Goal: Book appointment/travel/reservation

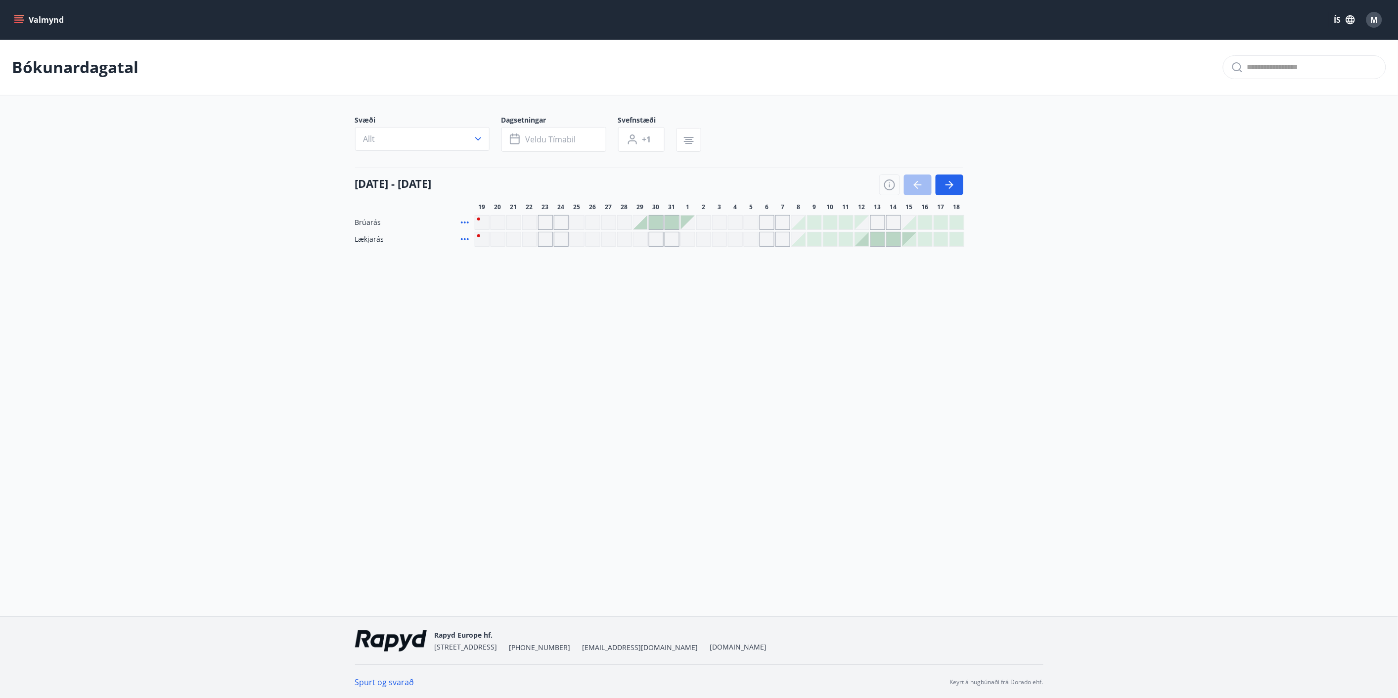
click at [703, 240] on div at bounding box center [878, 239] width 14 height 14
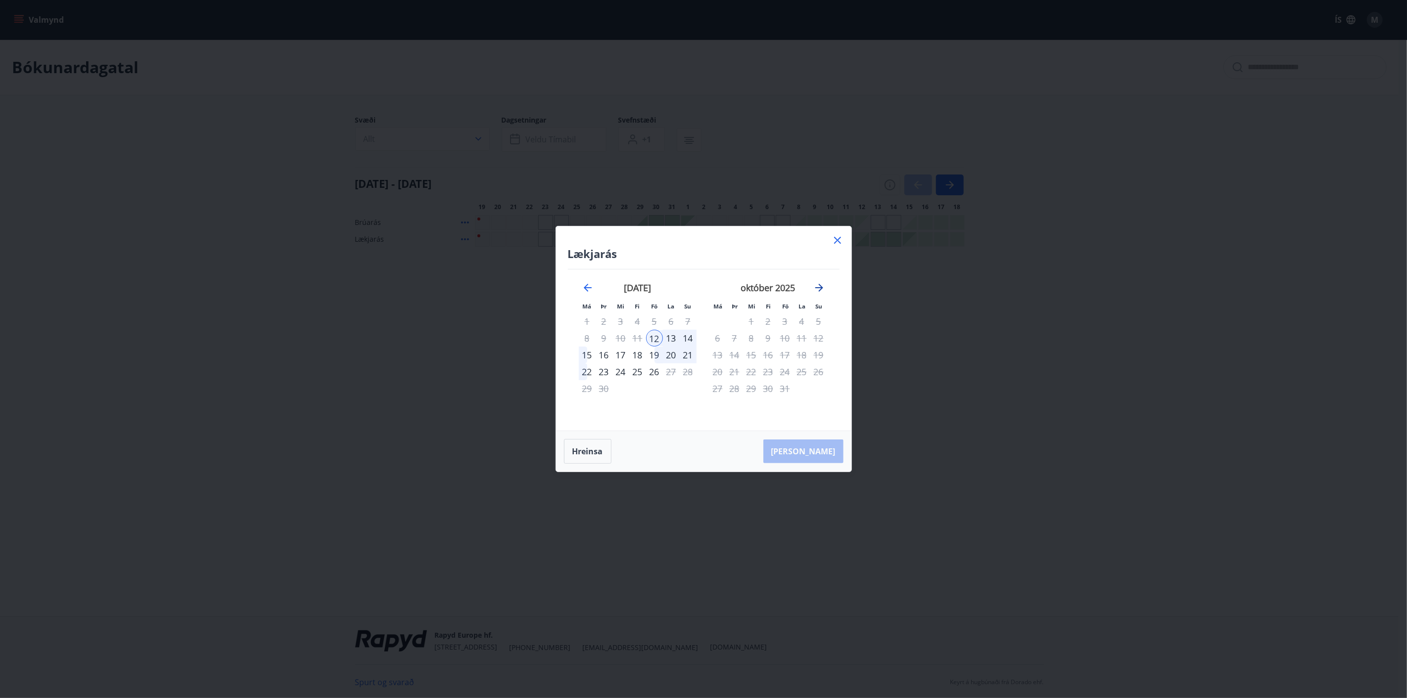
click at [703, 285] on icon "Move forward to switch to the next month." at bounding box center [819, 288] width 12 height 12
click at [703, 288] on icon "Move forward to switch to the next month." at bounding box center [819, 288] width 12 height 12
drag, startPoint x: 842, startPoint y: 241, endPoint x: 917, endPoint y: 218, distance: 79.2
click at [703, 240] on icon at bounding box center [837, 240] width 12 height 12
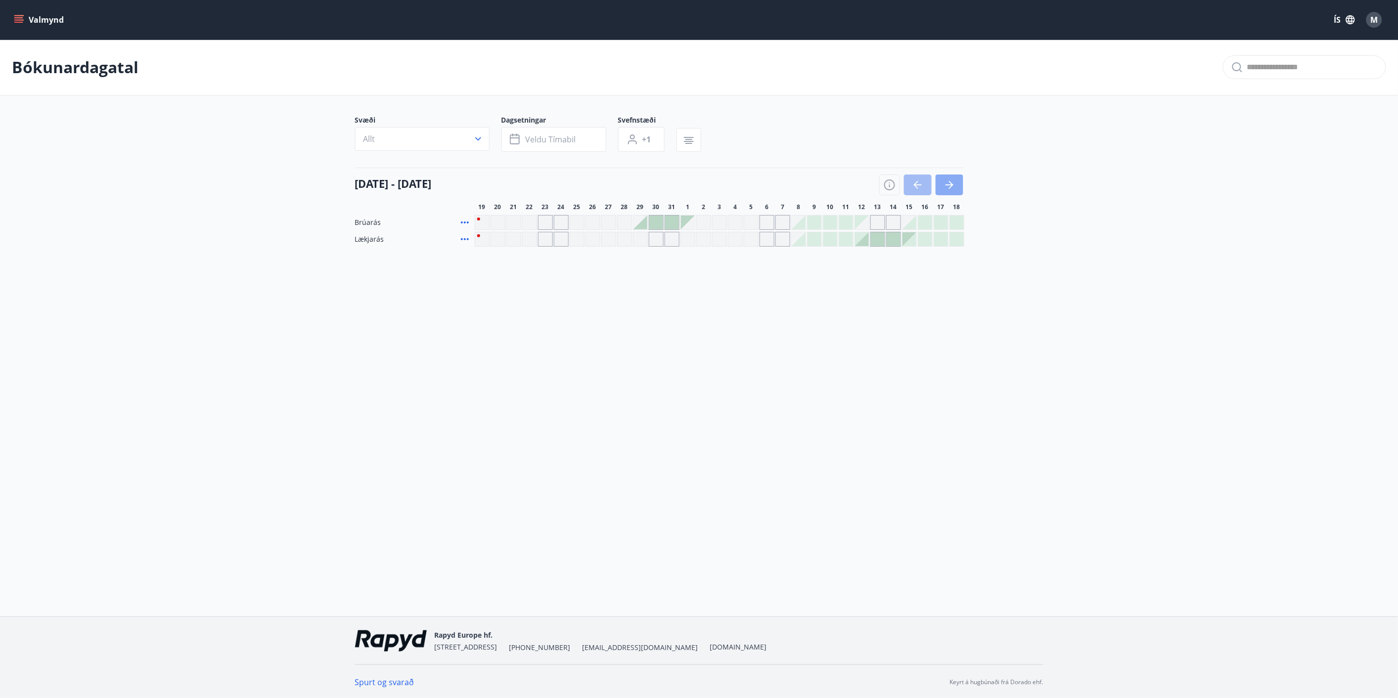
click at [703, 186] on icon "button" at bounding box center [950, 185] width 12 height 12
click at [703, 218] on div at bounding box center [783, 223] width 14 height 14
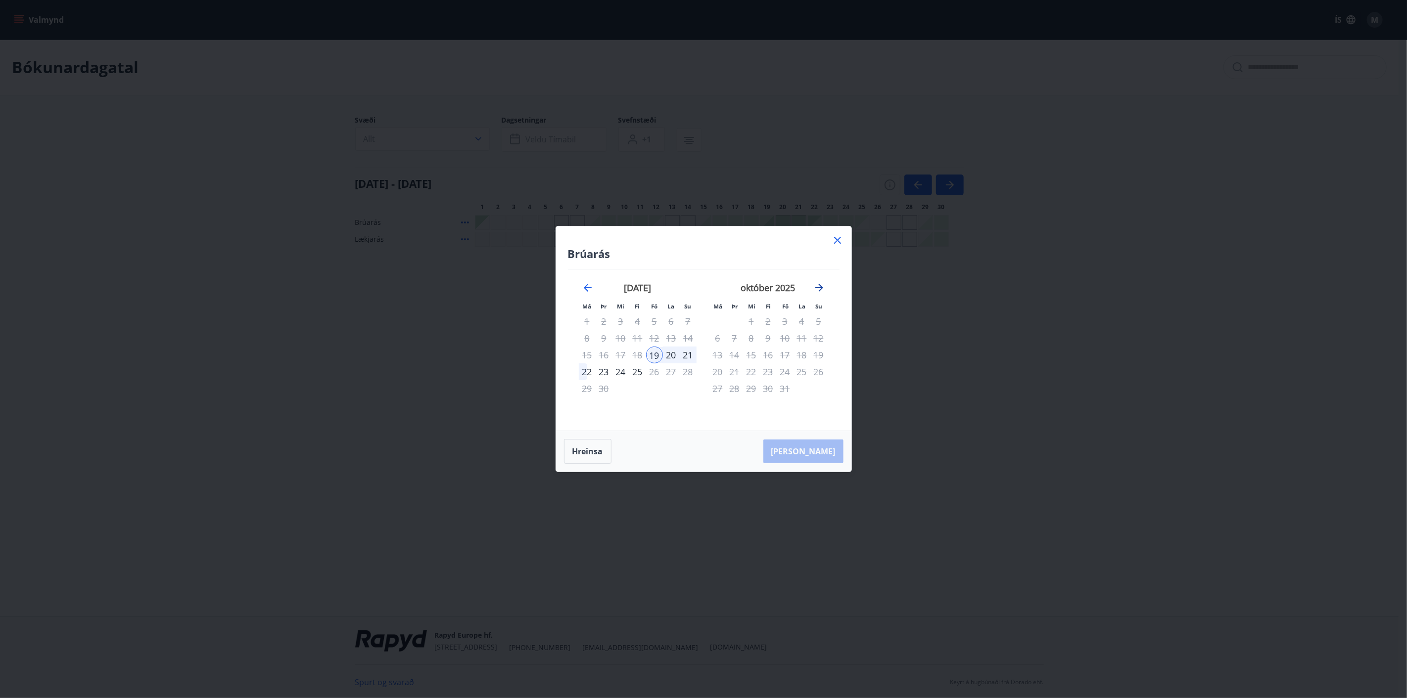
drag, startPoint x: 821, startPoint y: 280, endPoint x: 822, endPoint y: 287, distance: 7.0
click at [703, 280] on div "október 2025" at bounding box center [768, 292] width 118 height 44
click at [703, 288] on icon "Move forward to switch to the next month." at bounding box center [819, 288] width 8 height 8
click at [703, 240] on icon at bounding box center [837, 240] width 12 height 12
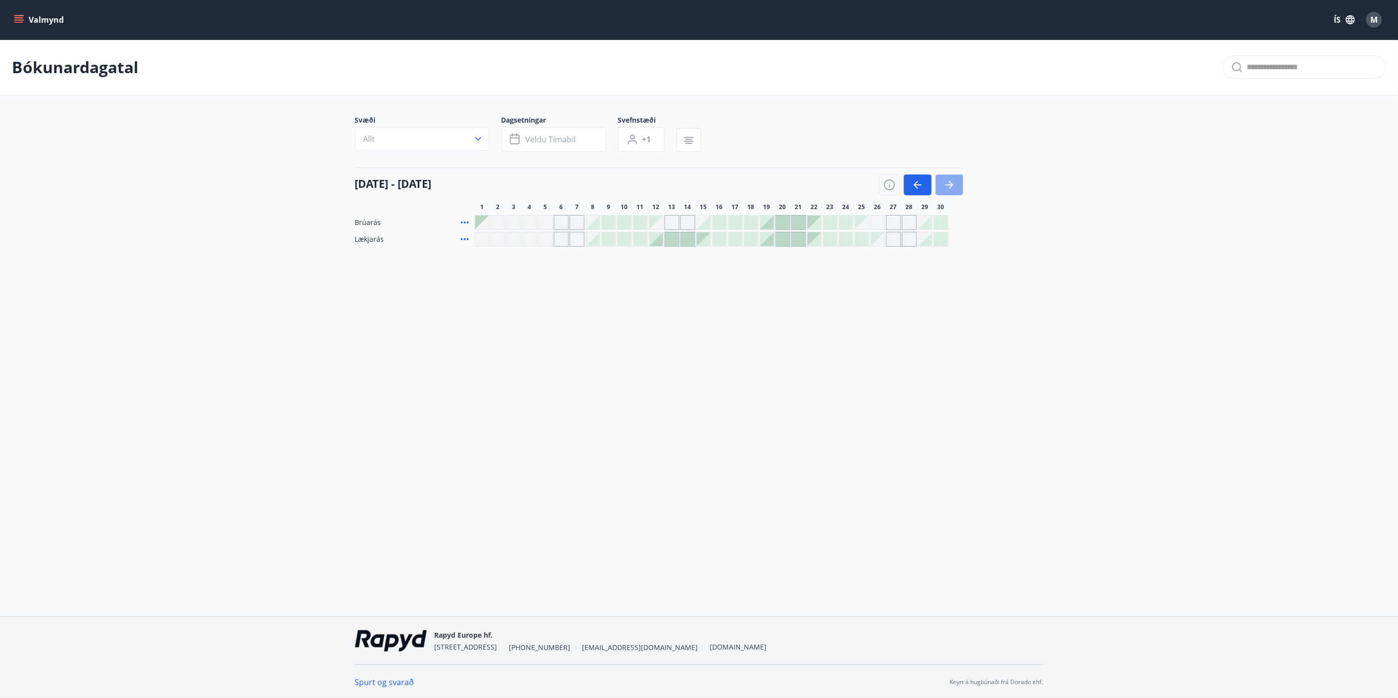
click at [703, 181] on icon "button" at bounding box center [950, 185] width 12 height 12
click at [703, 182] on icon "button" at bounding box center [950, 185] width 12 height 12
click at [703, 219] on div at bounding box center [815, 223] width 14 height 14
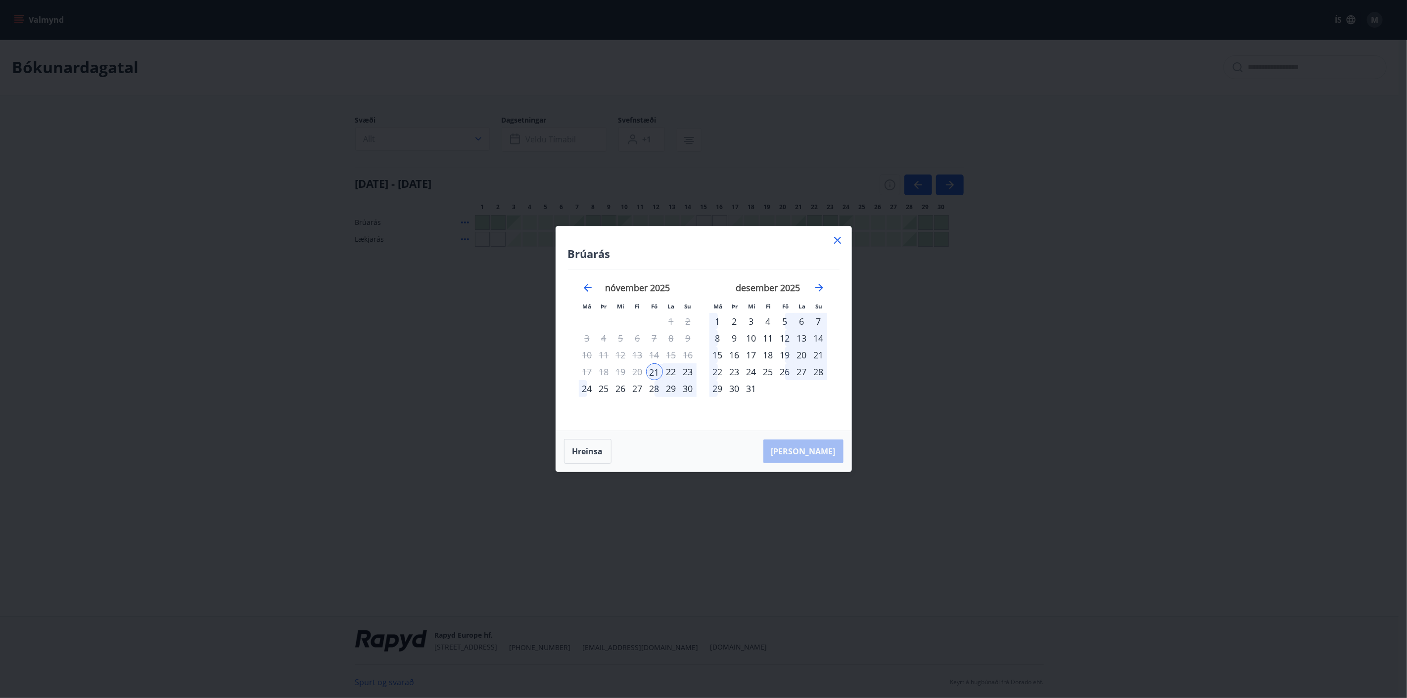
click at [688, 302] on div "23" at bounding box center [688, 372] width 17 height 17
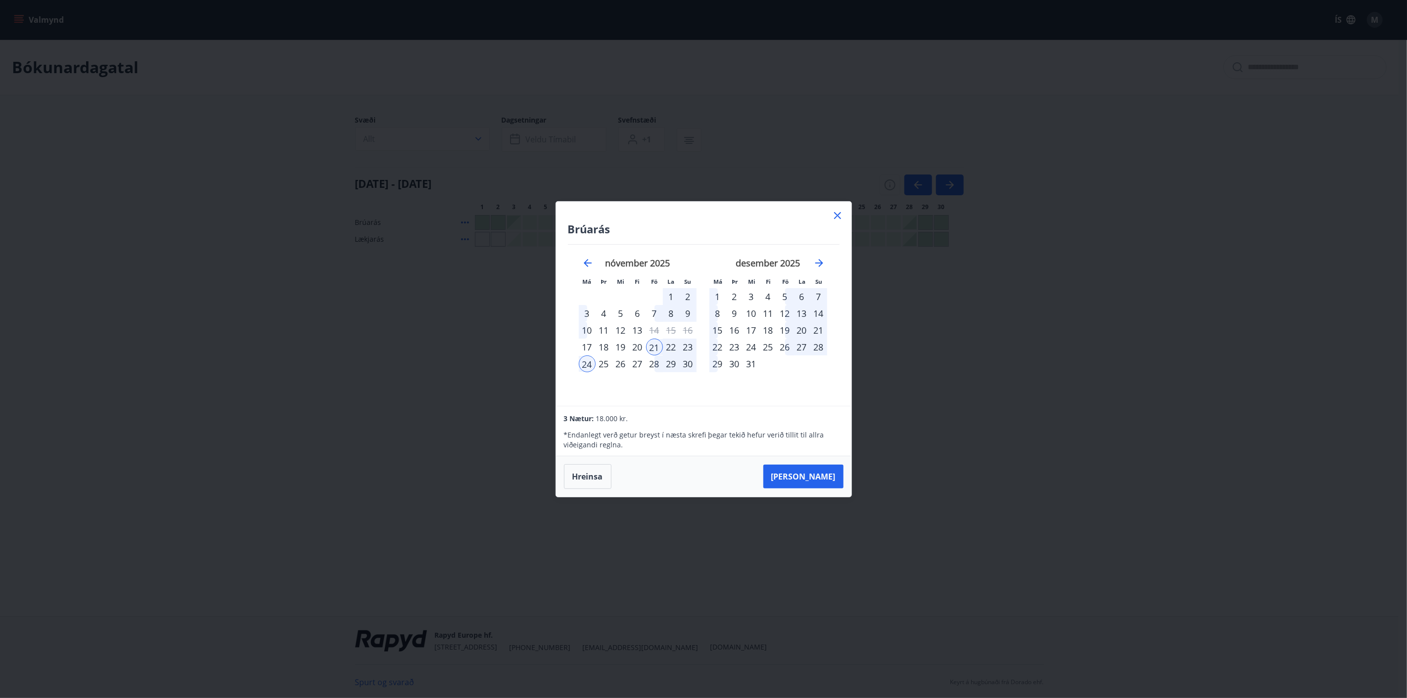
click at [688, 302] on div "23" at bounding box center [688, 347] width 17 height 17
click at [654, 302] on div "21" at bounding box center [654, 347] width 17 height 17
click at [686, 302] on div "23" at bounding box center [688, 347] width 17 height 17
click at [654, 302] on div "7" at bounding box center [654, 313] width 17 height 17
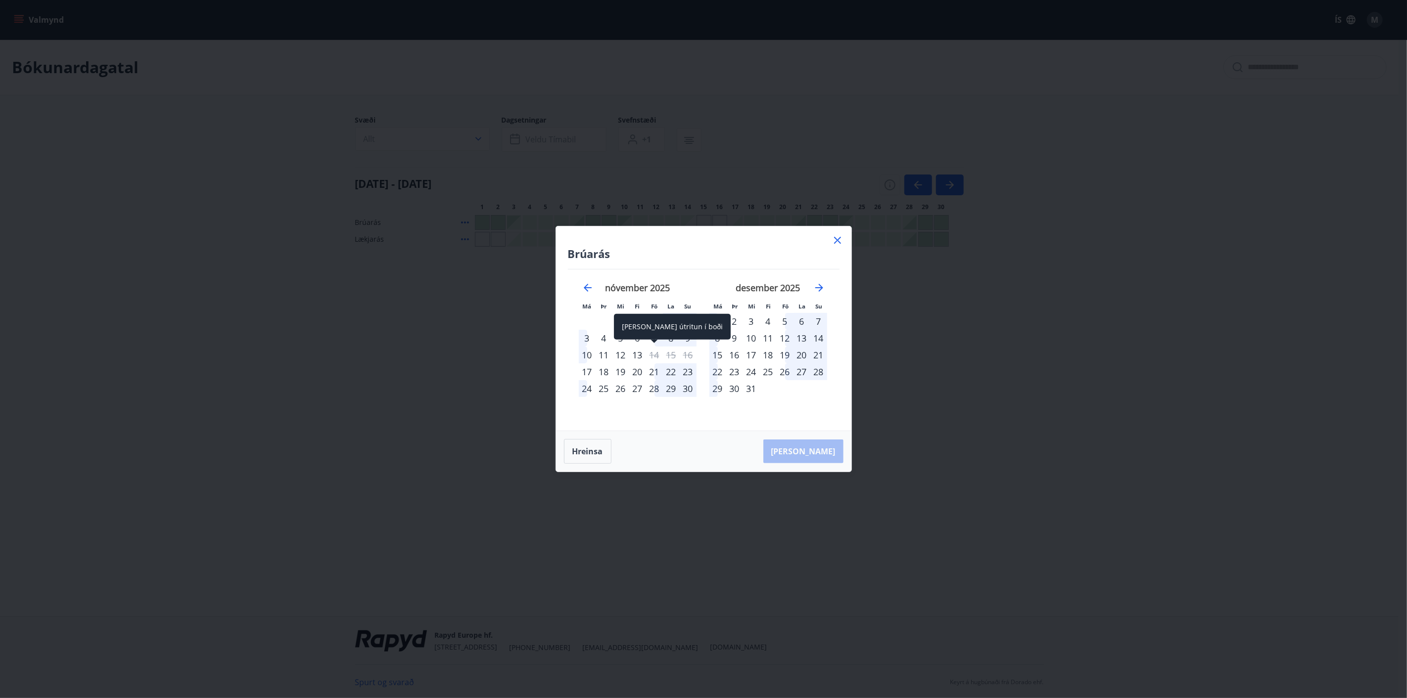
click at [651, 302] on div "[PERSON_NAME] útritun í boði" at bounding box center [672, 327] width 117 height 26
click at [655, 302] on div "7" at bounding box center [654, 338] width 17 height 17
click at [590, 302] on div "10" at bounding box center [587, 355] width 17 height 17
click at [650, 302] on div "7" at bounding box center [654, 338] width 17 height 17
click at [589, 285] on icon "Move backward to switch to the previous month." at bounding box center [588, 288] width 12 height 12
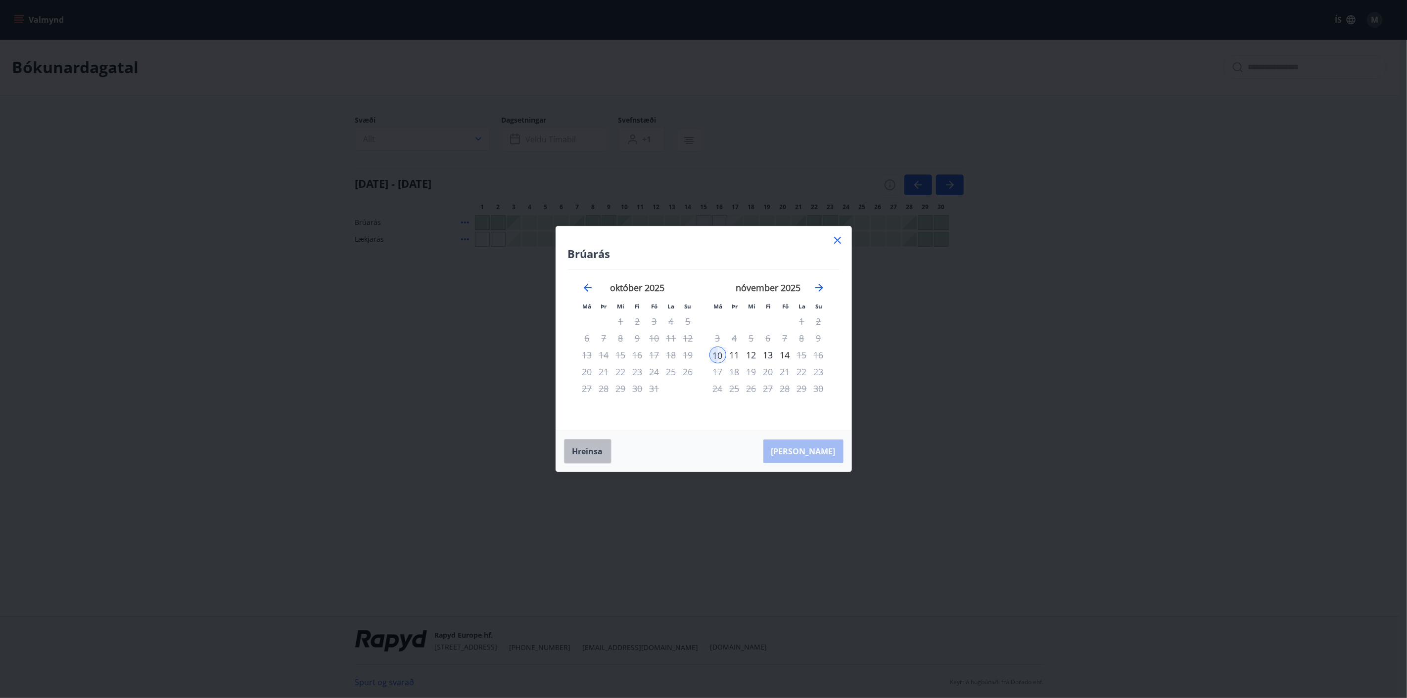
click at [583, 302] on button "Hreinsa" at bounding box center [587, 451] width 47 height 25
click at [589, 286] on icon "Move backward to switch to the previous month." at bounding box center [588, 288] width 12 height 12
click at [703, 288] on icon "Move forward to switch to the next month." at bounding box center [819, 288] width 8 height 8
click at [703, 302] on div "7" at bounding box center [784, 338] width 17 height 17
click at [703, 302] on div "10" at bounding box center [717, 355] width 17 height 17
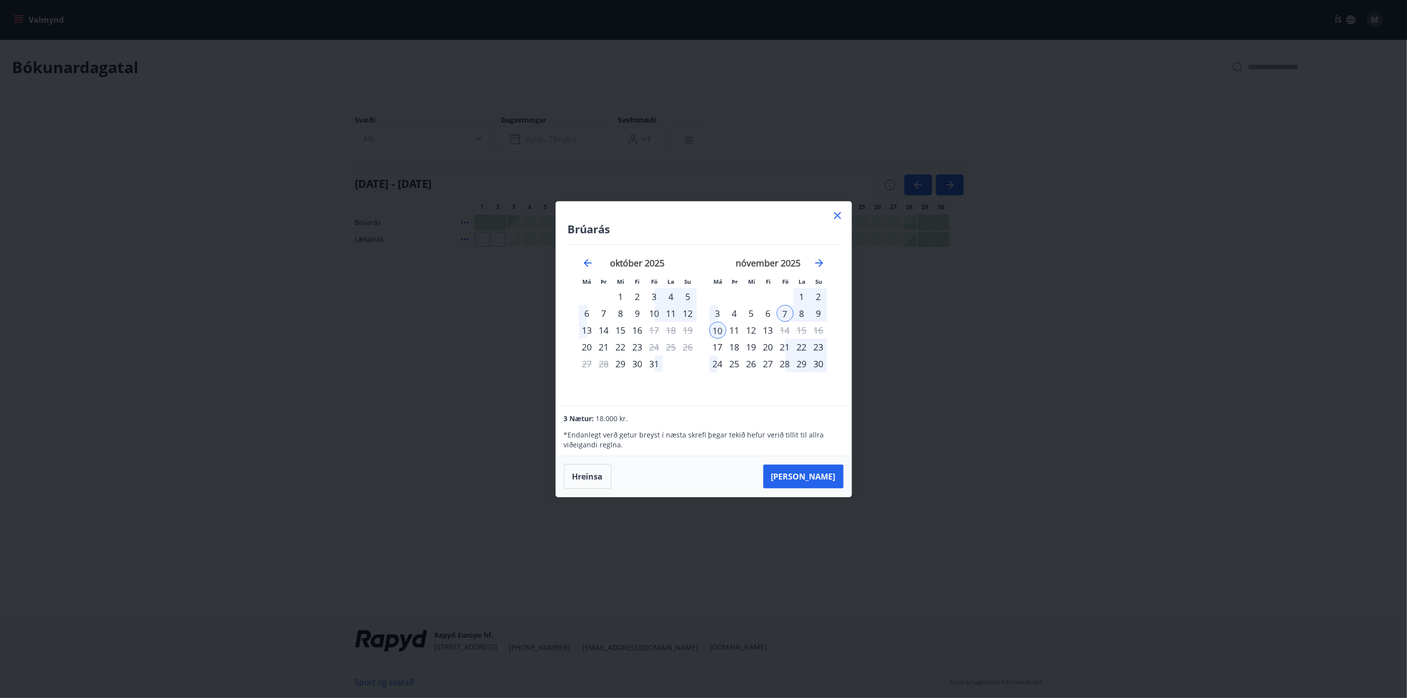
click at [703, 302] on div "9" at bounding box center [818, 313] width 17 height 17
click at [703, 302] on div "7" at bounding box center [784, 313] width 17 height 17
click at [597, 302] on button "Hreinsa" at bounding box center [587, 476] width 47 height 25
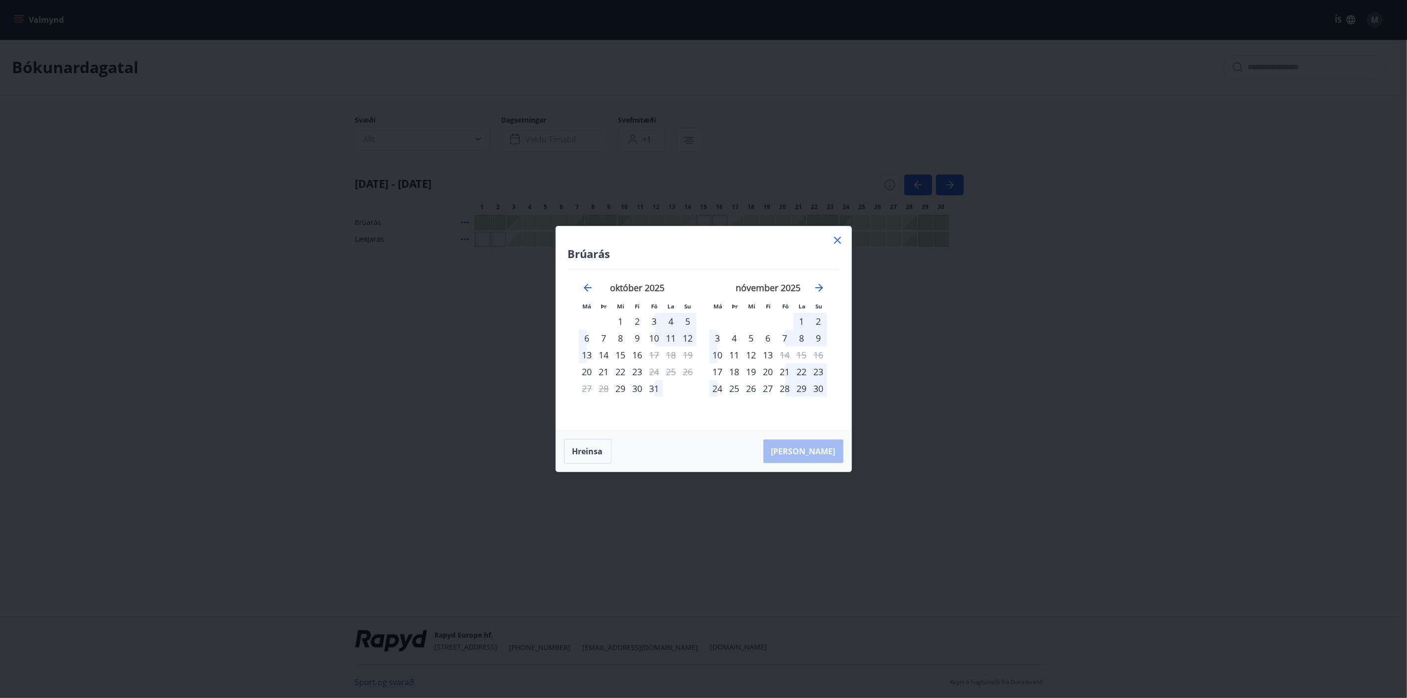
click at [703, 302] on div "7" at bounding box center [784, 338] width 17 height 17
click at [703, 302] on div "9" at bounding box center [818, 338] width 17 height 17
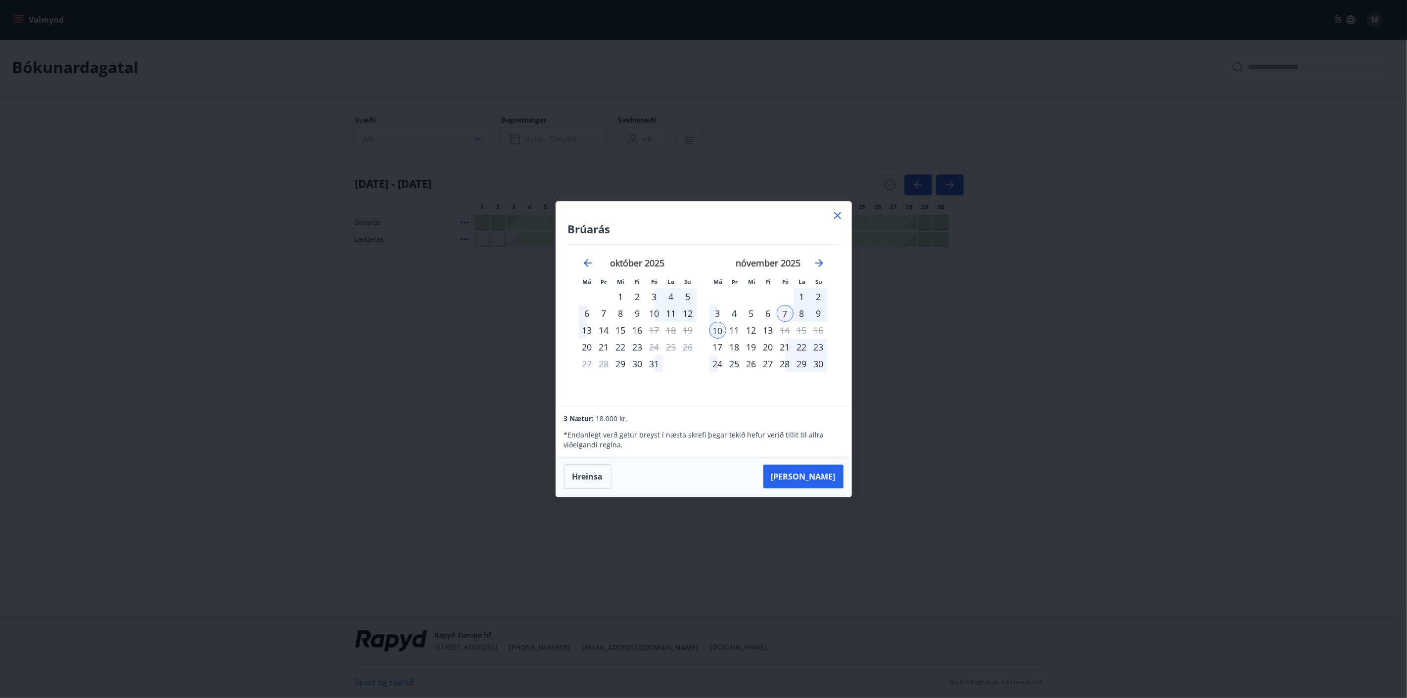
click at [650, 302] on div "31" at bounding box center [654, 364] width 17 height 17
click at [703, 302] on div "3" at bounding box center [717, 313] width 17 height 17
click at [703, 302] on div "21" at bounding box center [784, 347] width 17 height 17
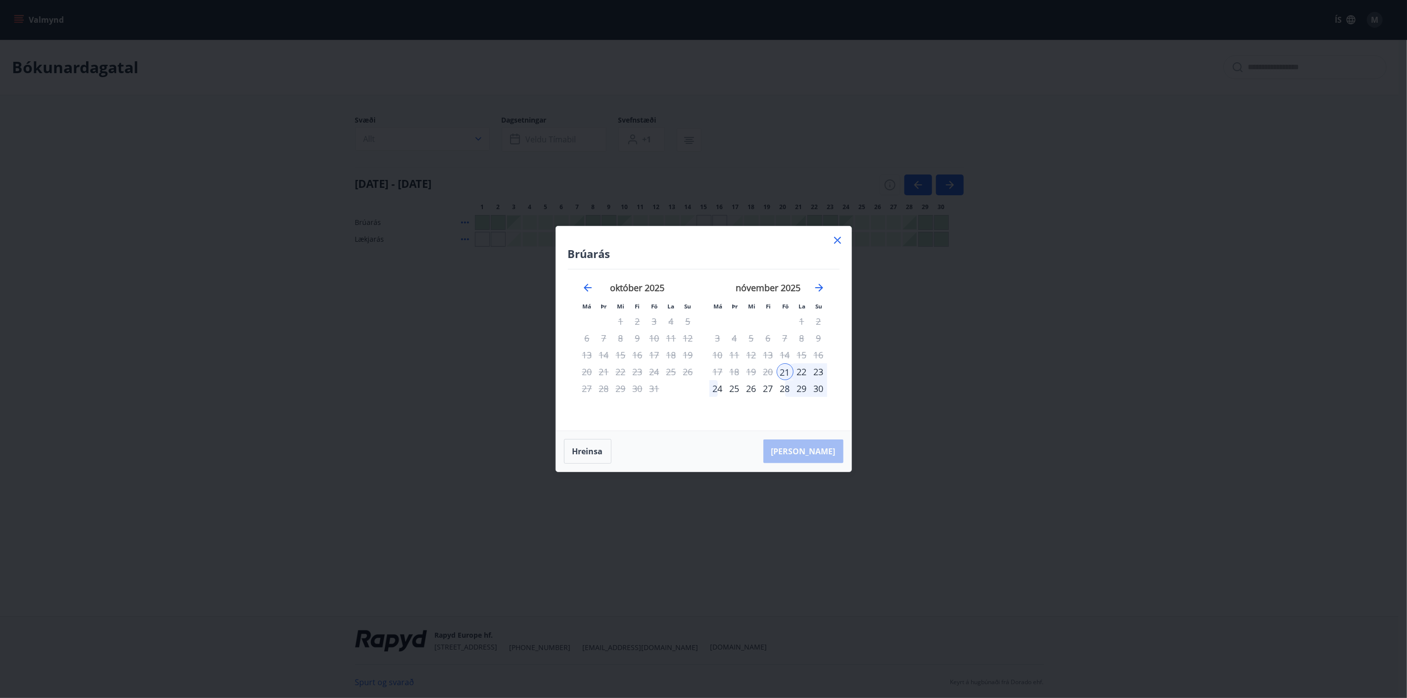
click at [703, 302] on div "24" at bounding box center [717, 388] width 17 height 17
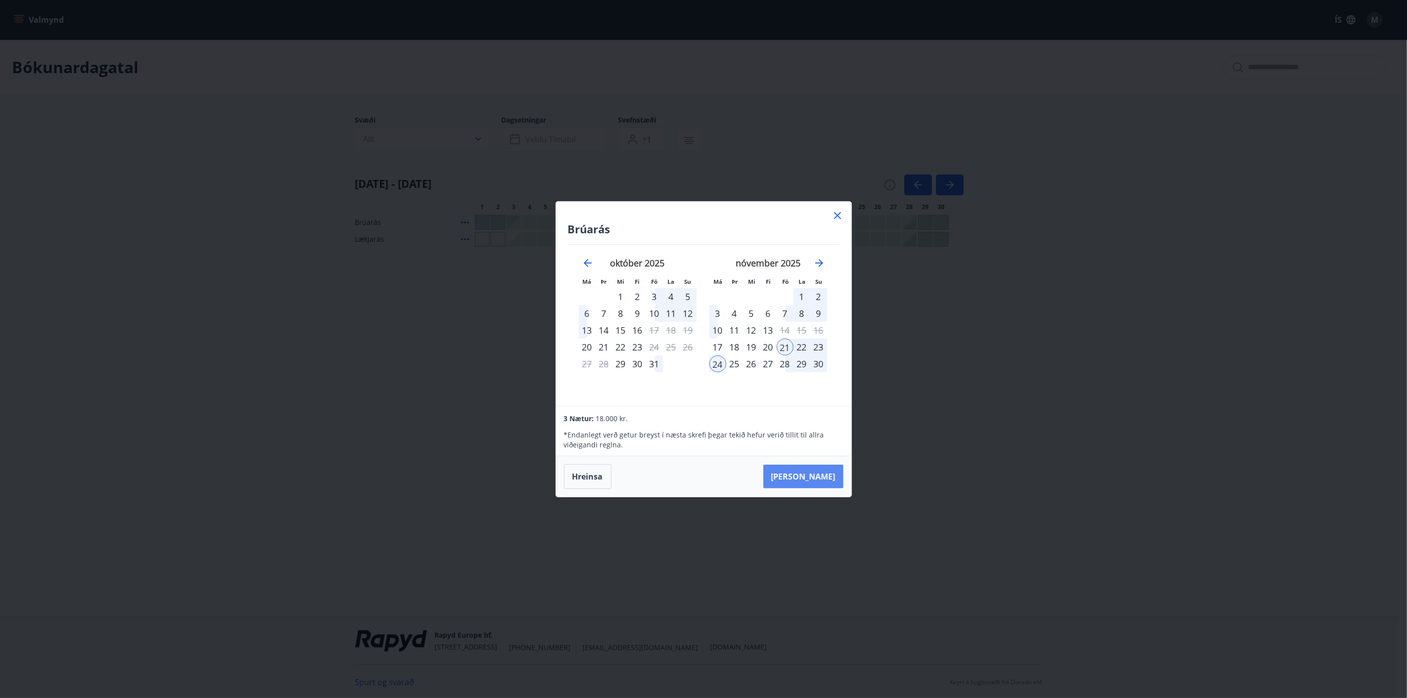
click at [703, 302] on button "[PERSON_NAME]" at bounding box center [803, 477] width 80 height 24
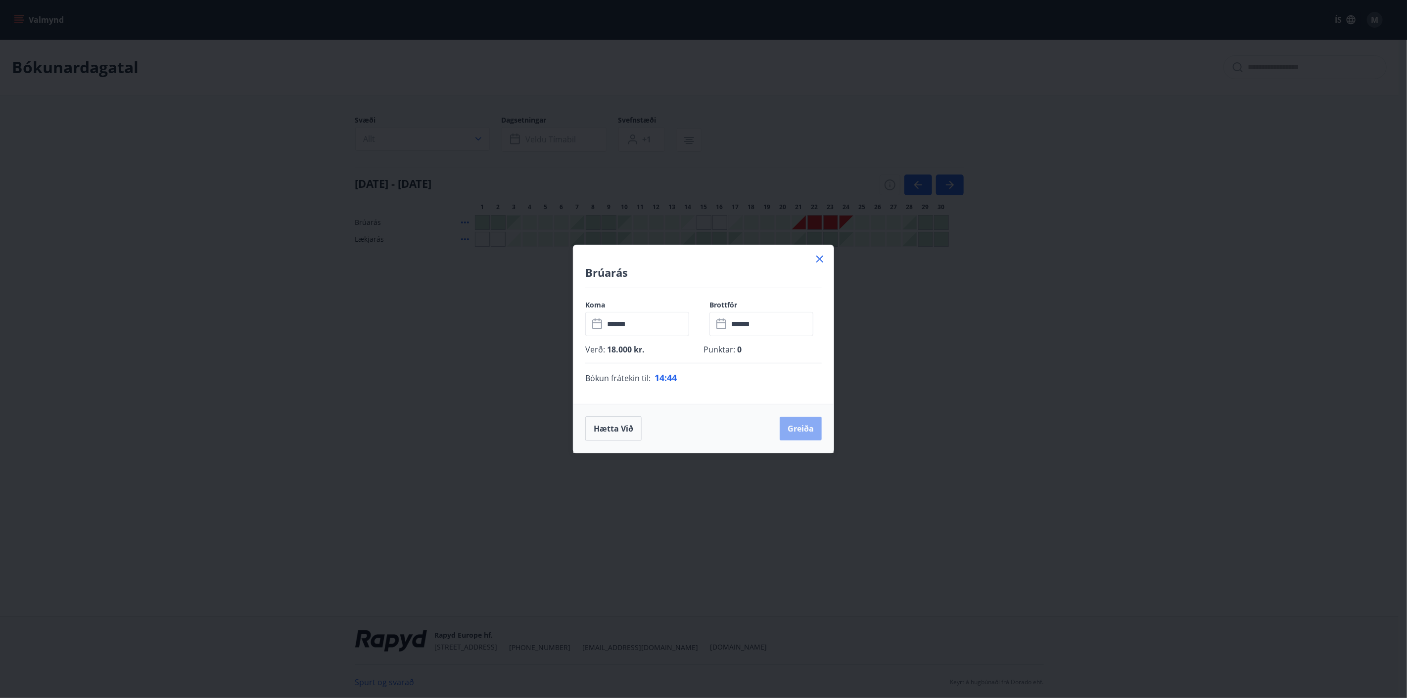
click at [703, 302] on button "Greiða" at bounding box center [800, 429] width 42 height 24
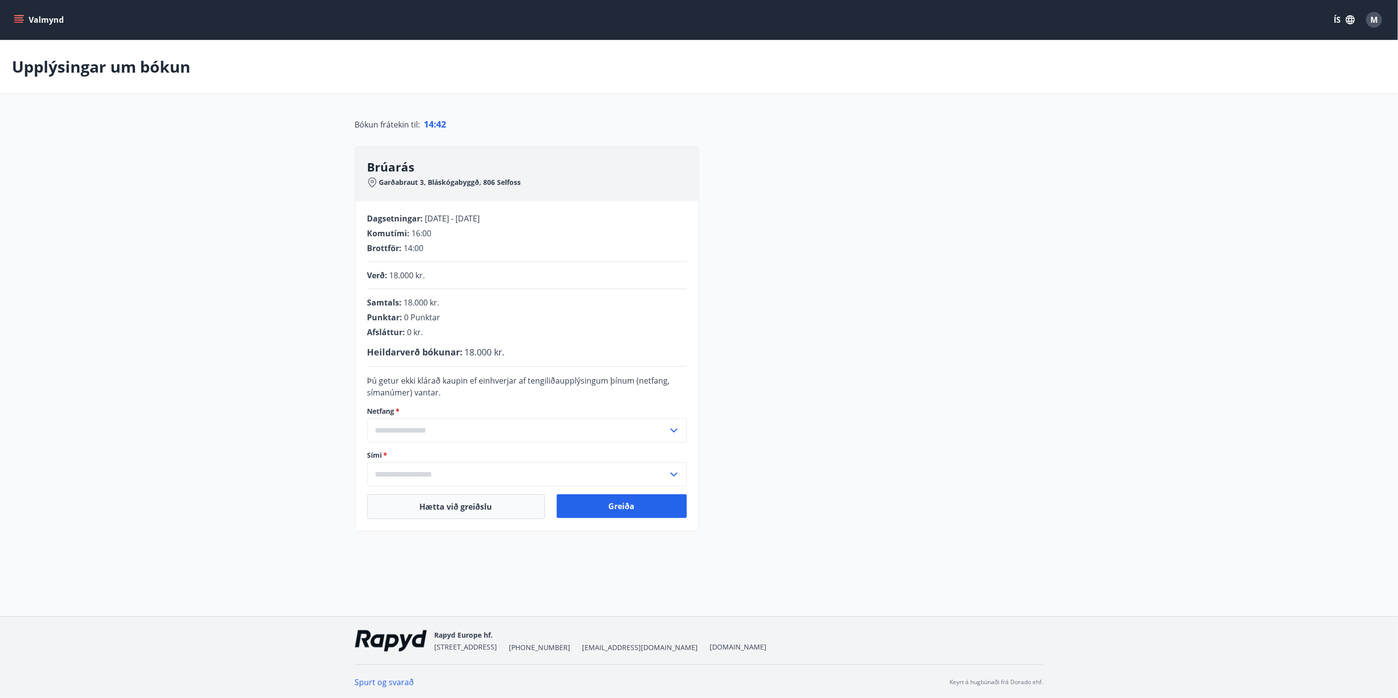
scroll to position [1, 0]
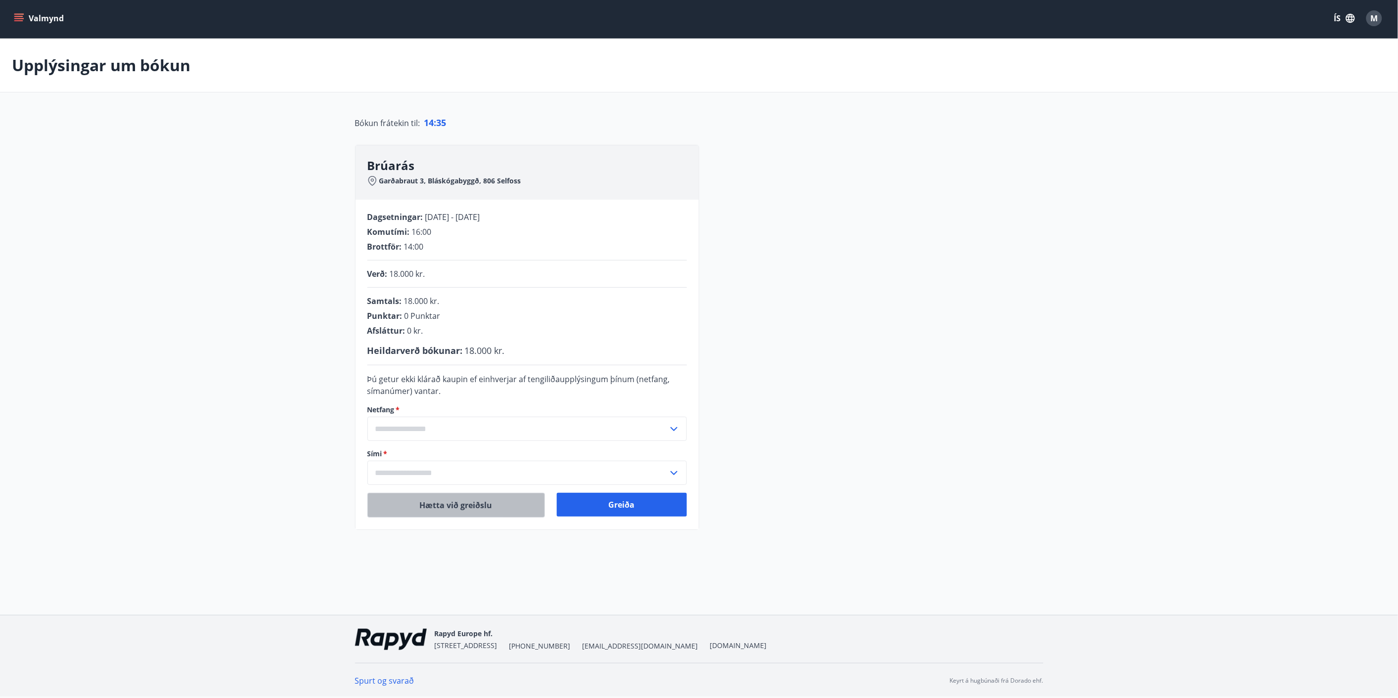
click at [466, 302] on button "Hætta við greiðslu" at bounding box center [456, 505] width 178 height 25
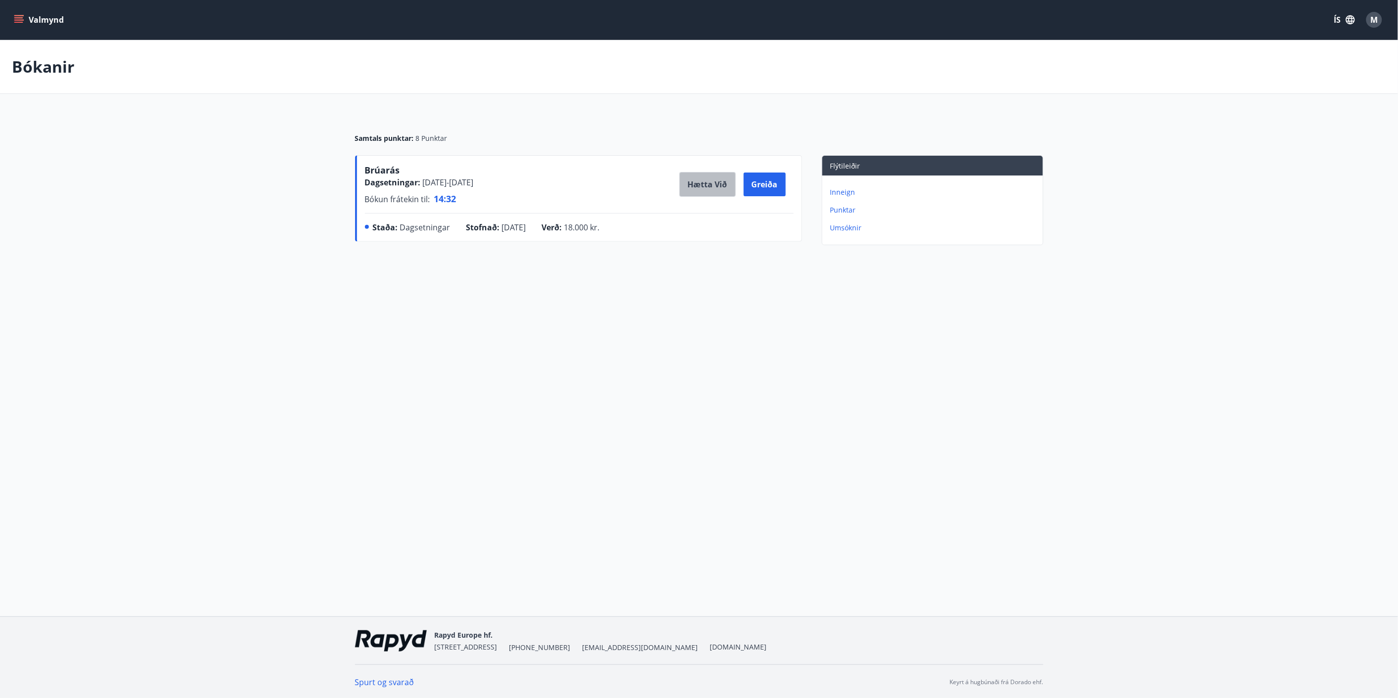
click at [703, 181] on button "Hætta við" at bounding box center [708, 184] width 56 height 25
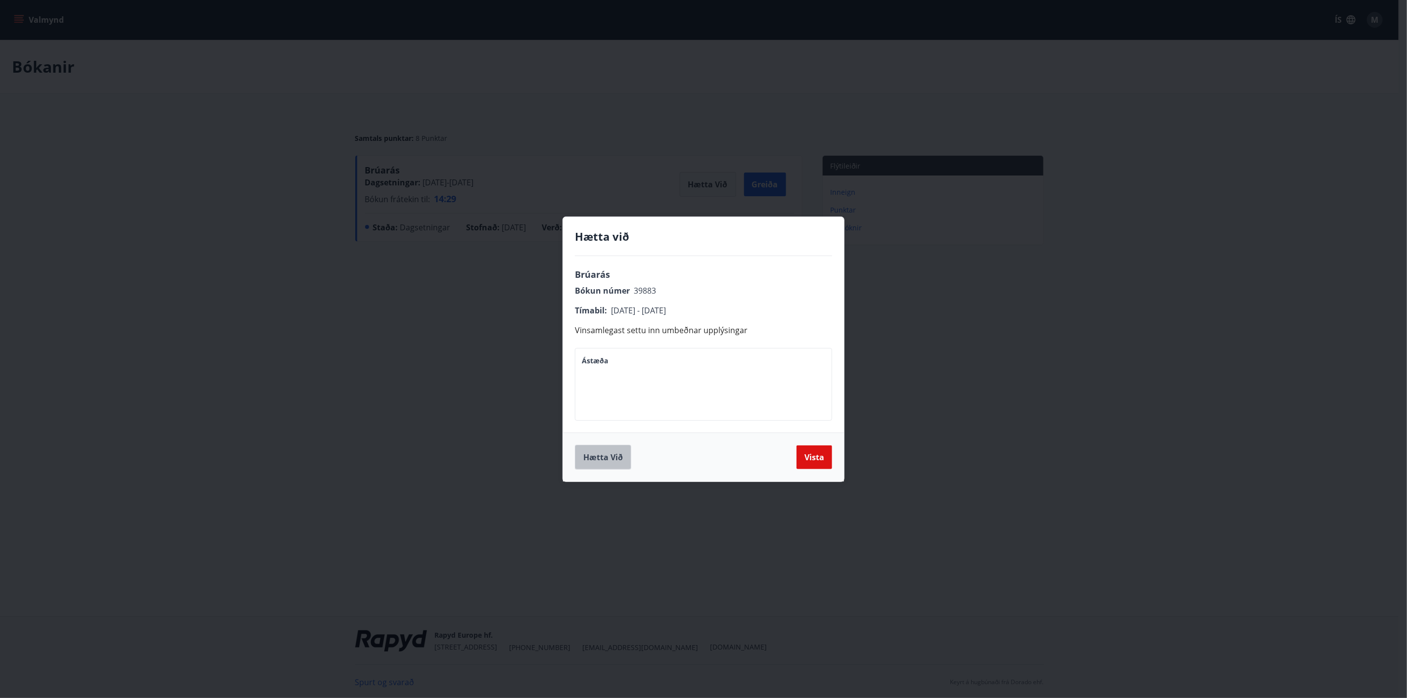
click at [605, 302] on button "Hætta við" at bounding box center [603, 457] width 56 height 25
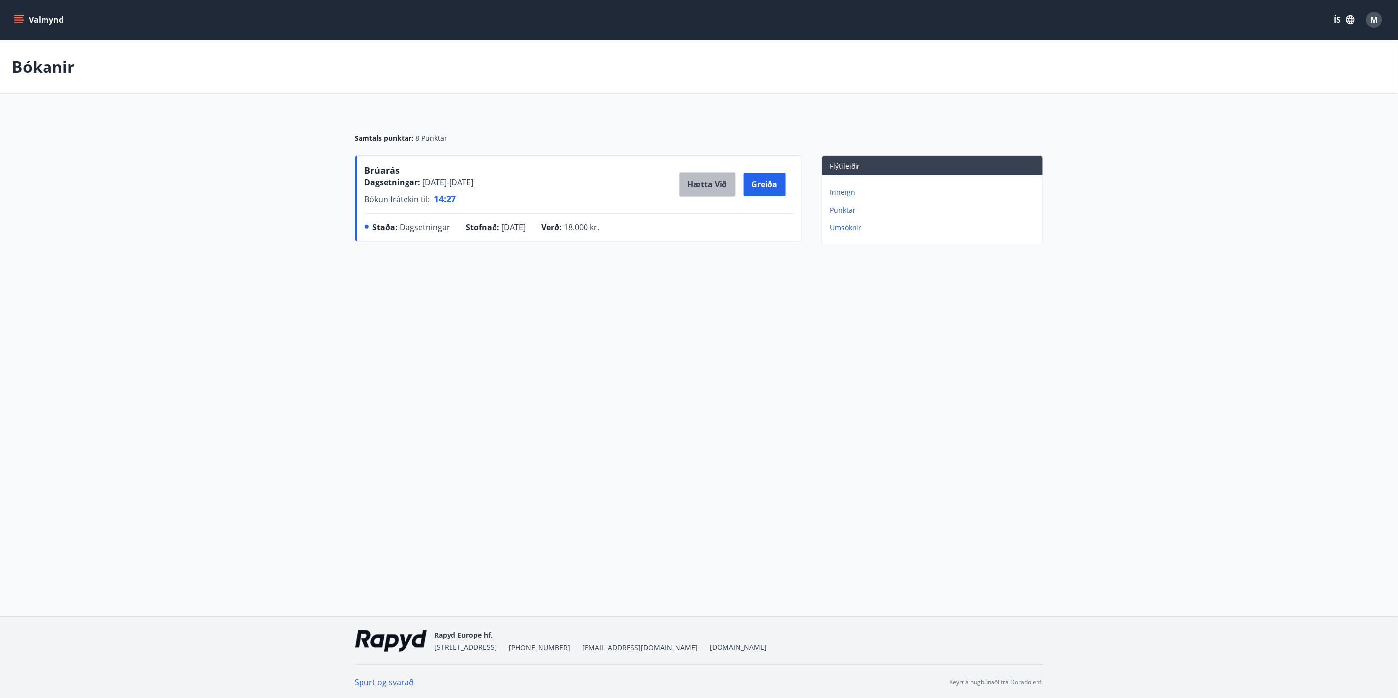
click at [703, 186] on button "Hætta við" at bounding box center [708, 184] width 56 height 25
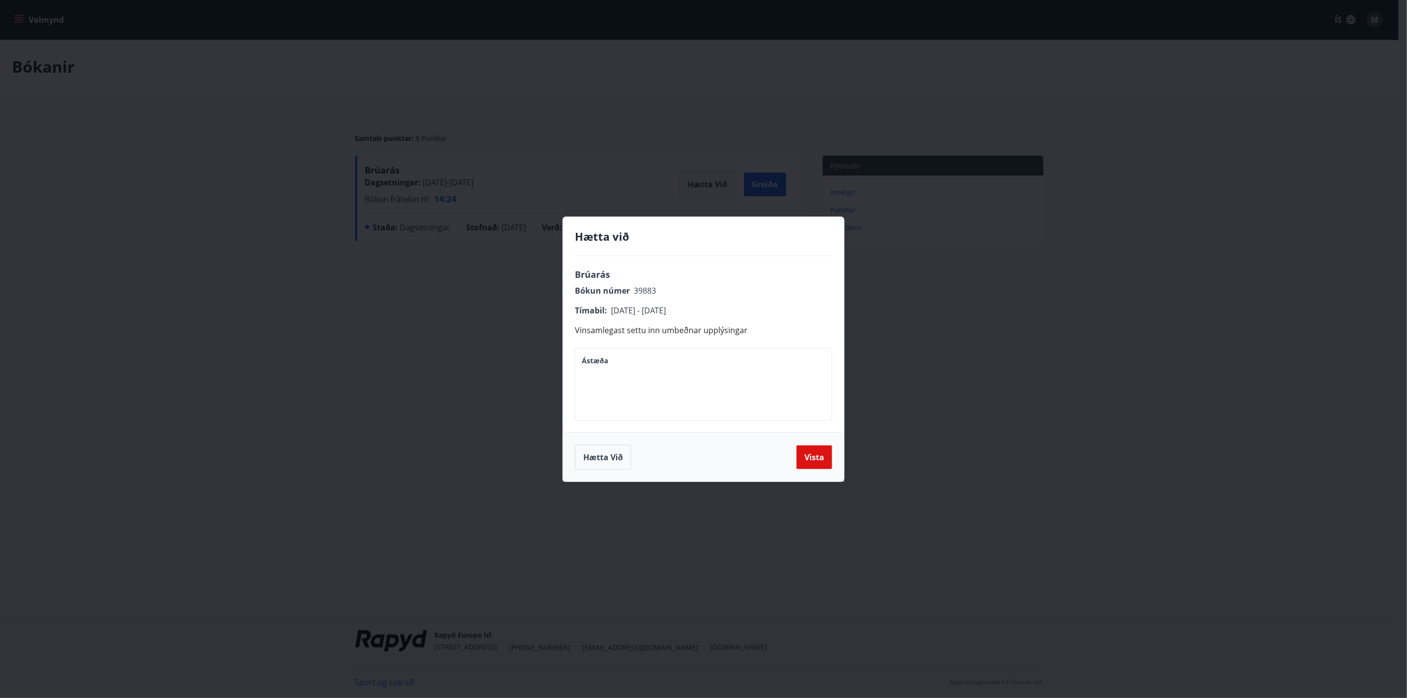
click at [703, 302] on div "Hætta við Brúarás Bókun númer 39883 Tímabil : [DATE] - [DATE] Vinsamlegast sett…" at bounding box center [703, 349] width 1407 height 698
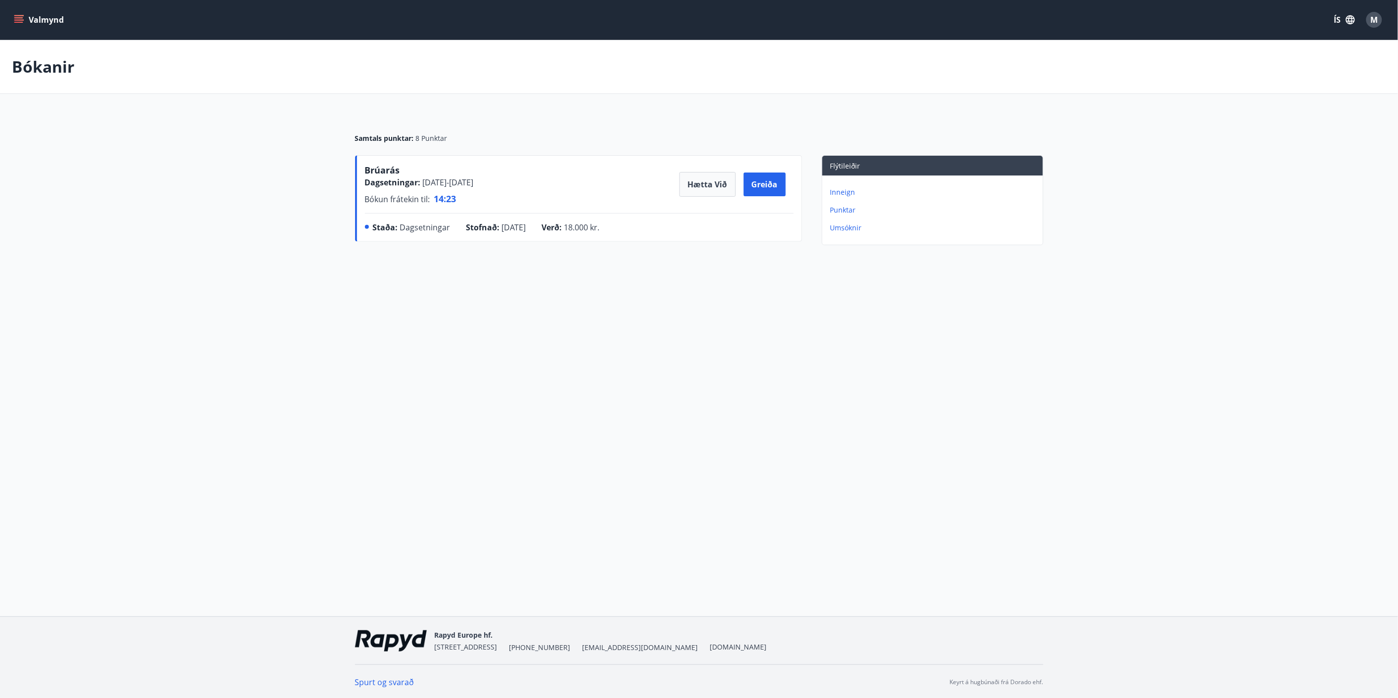
click at [703, 209] on p "Punktar" at bounding box center [934, 210] width 209 height 10
click at [703, 208] on p "Bókanir" at bounding box center [934, 210] width 209 height 10
click at [698, 189] on button "Hætta við" at bounding box center [708, 184] width 56 height 25
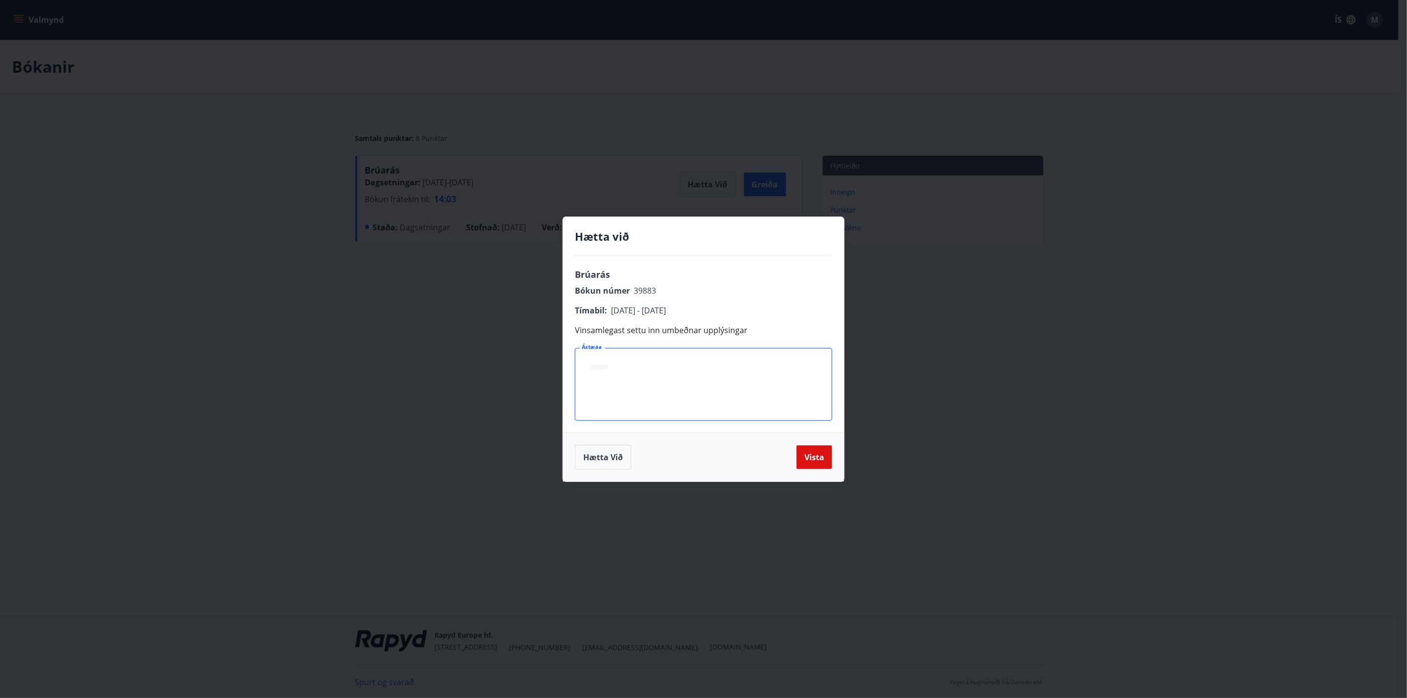
drag, startPoint x: 611, startPoint y: 361, endPoint x: 579, endPoint y: 352, distance: 33.8
click at [579, 302] on div "* Ástæða" at bounding box center [703, 384] width 257 height 73
click at [599, 302] on button "Hætta við" at bounding box center [603, 457] width 56 height 25
